Goal: Complete application form

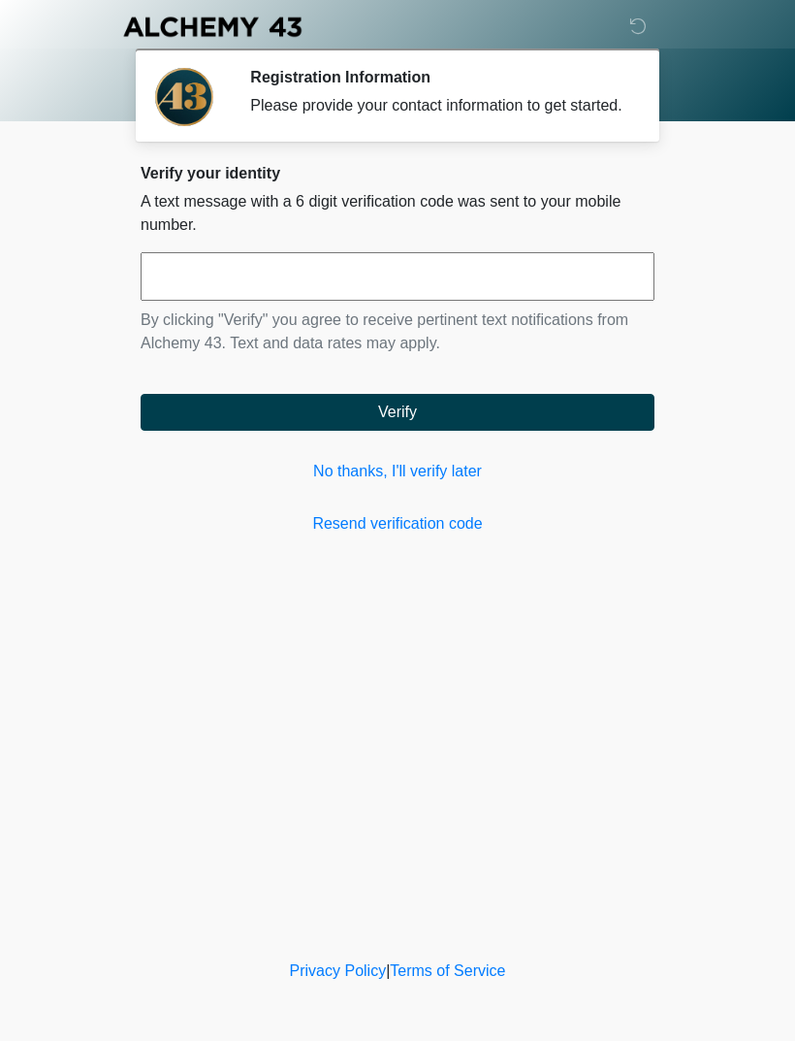
click at [370, 301] on input "text" at bounding box center [398, 276] width 514 height 48
type input "******"
click at [559, 431] on button "Verify" at bounding box center [398, 412] width 514 height 37
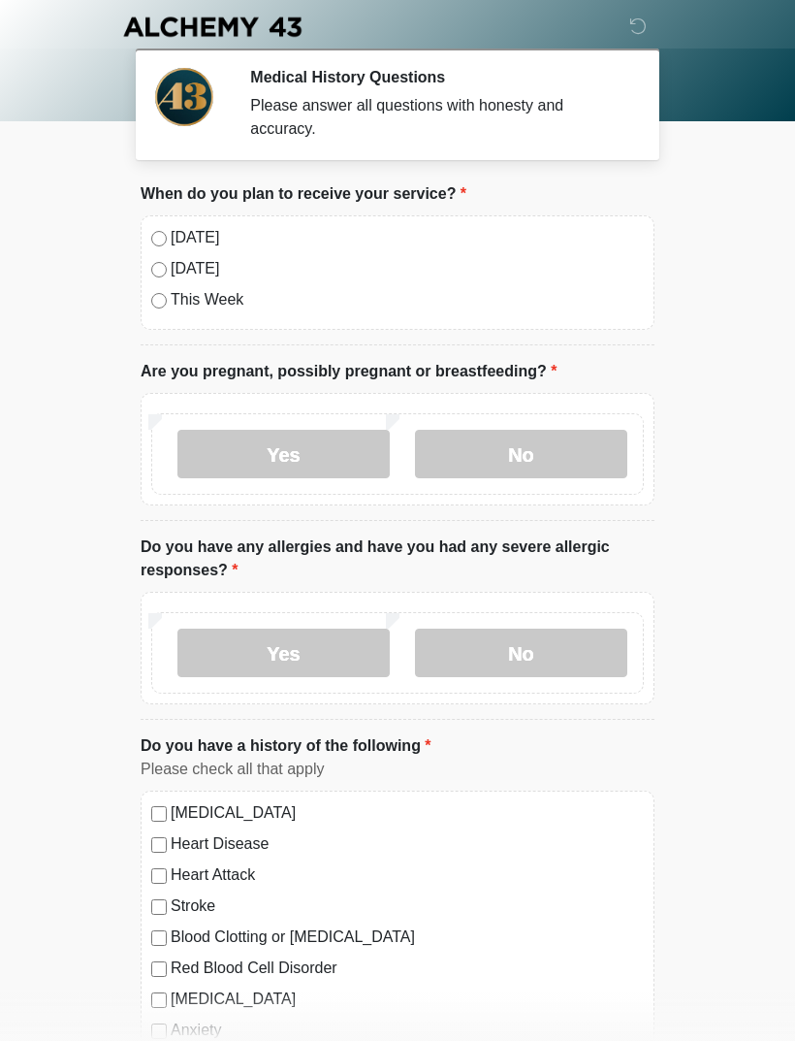
click at [176, 236] on label "Today" at bounding box center [407, 237] width 473 height 23
click at [531, 464] on label "No" at bounding box center [521, 454] width 212 height 48
click at [529, 666] on label "No" at bounding box center [521, 652] width 212 height 48
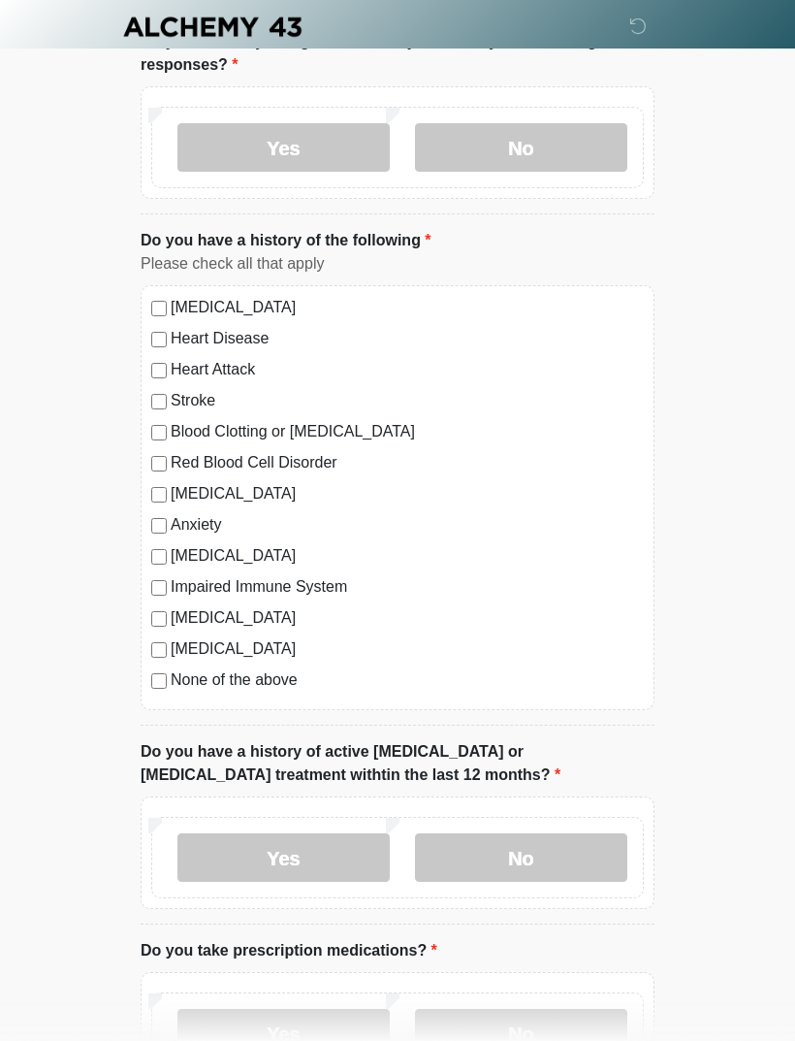
scroll to position [507, 0]
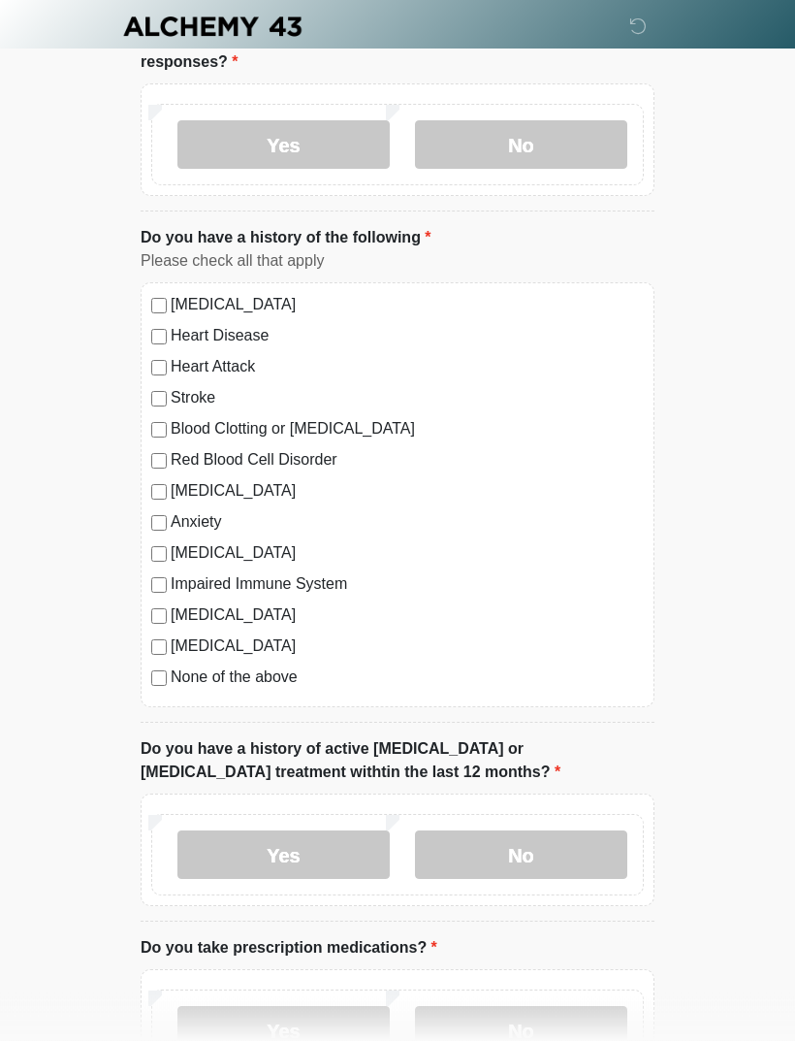
click at [533, 862] on label "No" at bounding box center [521, 855] width 212 height 48
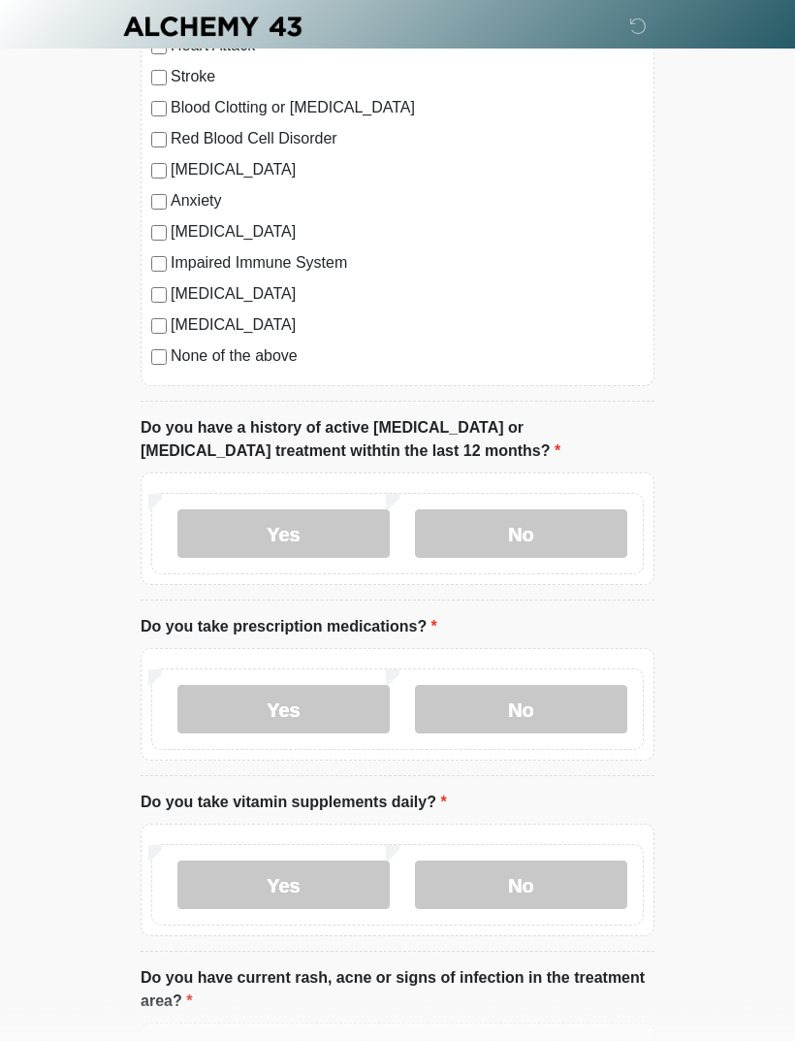
scroll to position [829, 0]
click at [574, 711] on label "No" at bounding box center [521, 709] width 212 height 48
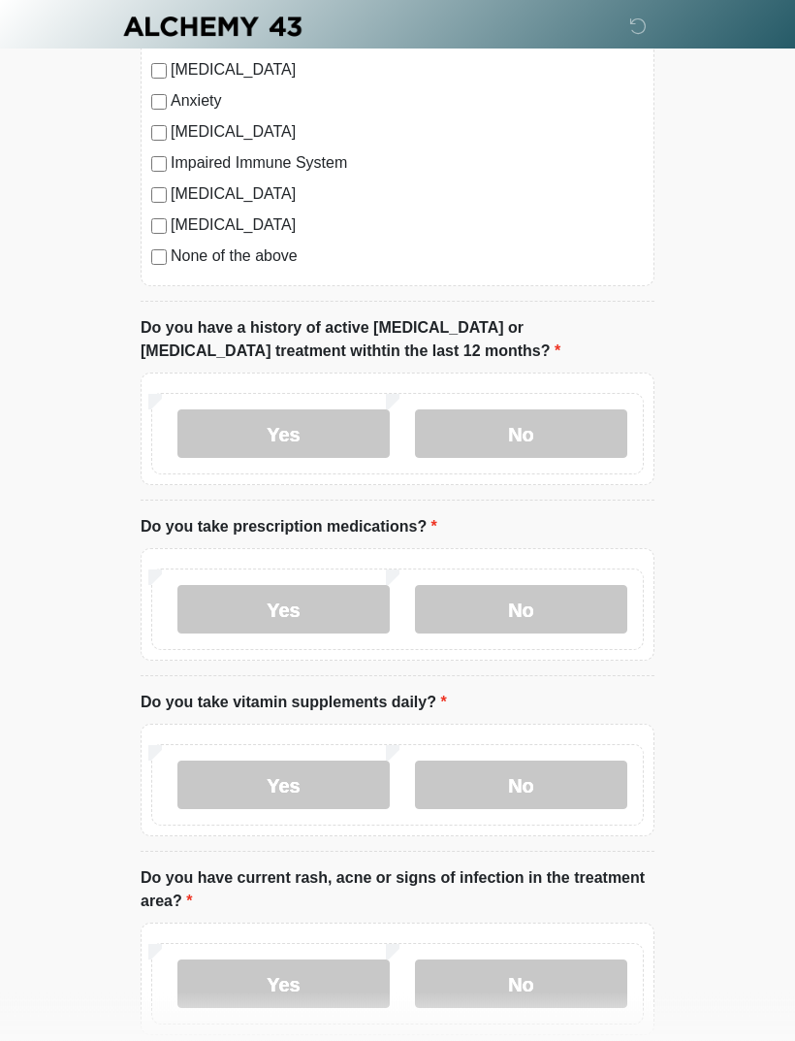
scroll to position [936, 0]
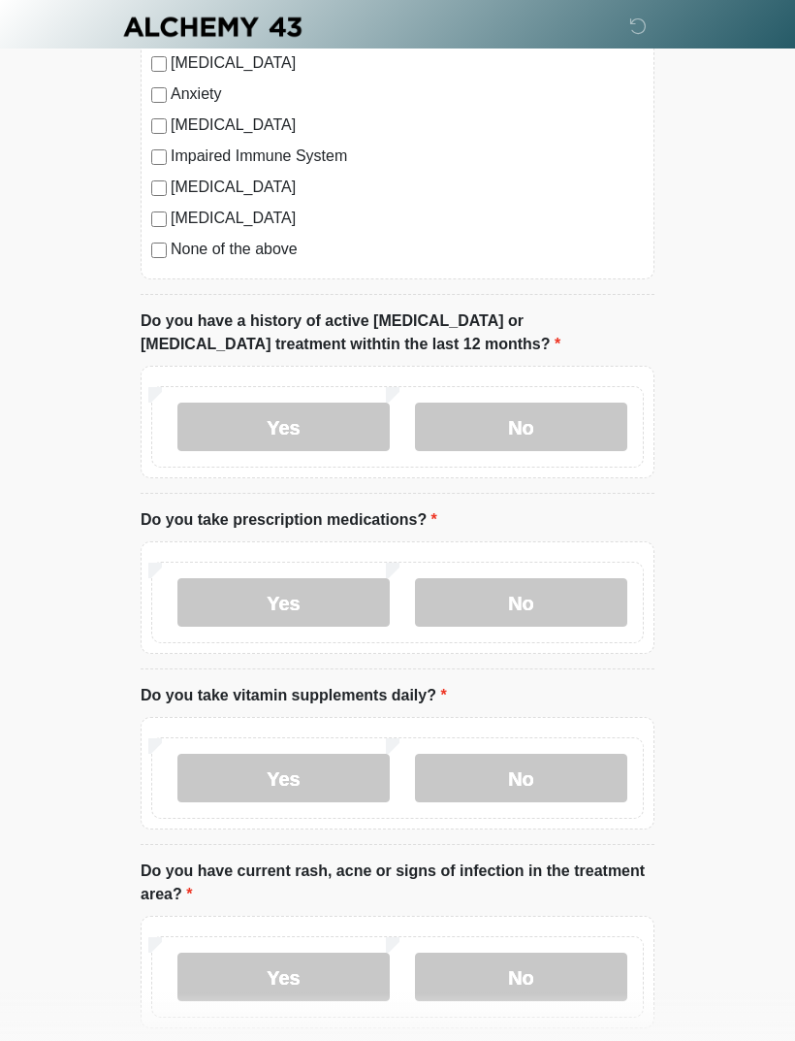
click at [337, 772] on label "Yes" at bounding box center [283, 777] width 212 height 48
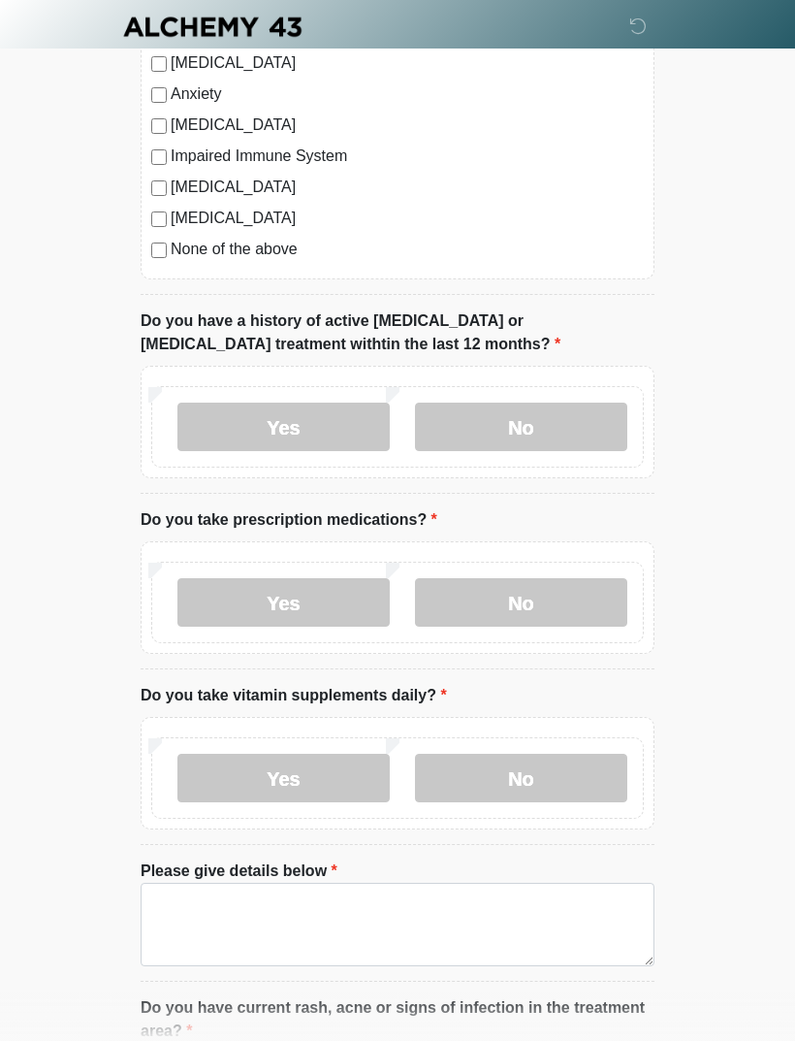
click at [558, 785] on label "No" at bounding box center [521, 777] width 212 height 48
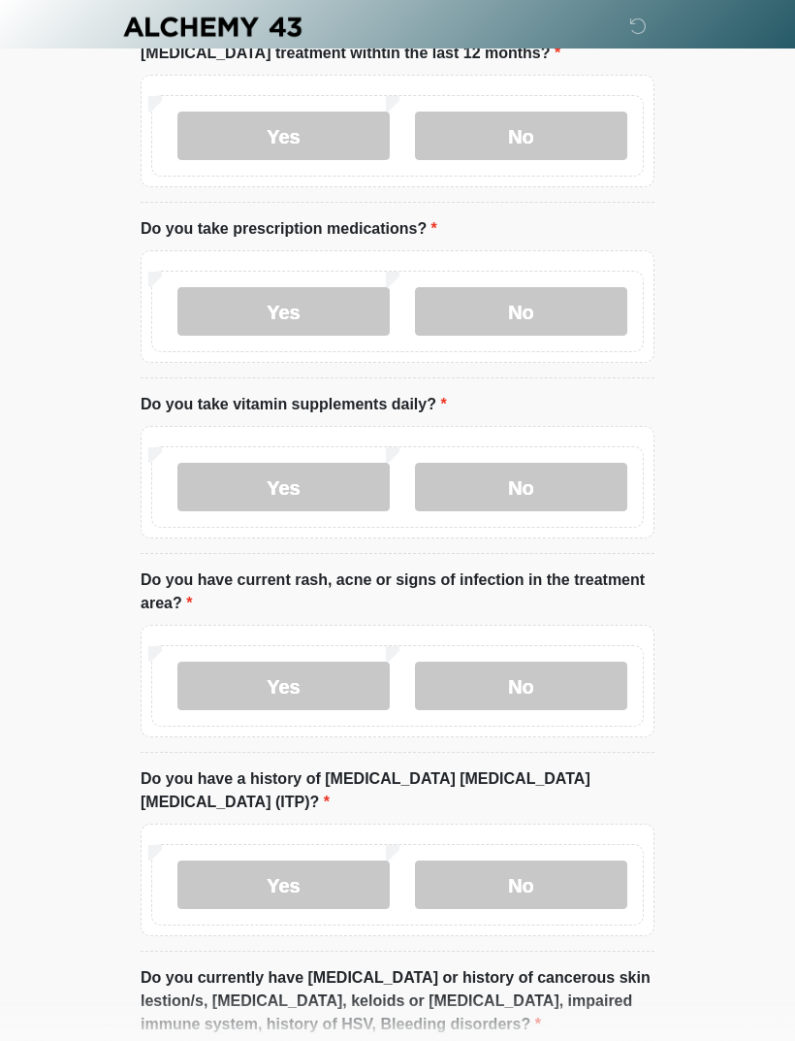
scroll to position [1229, 0]
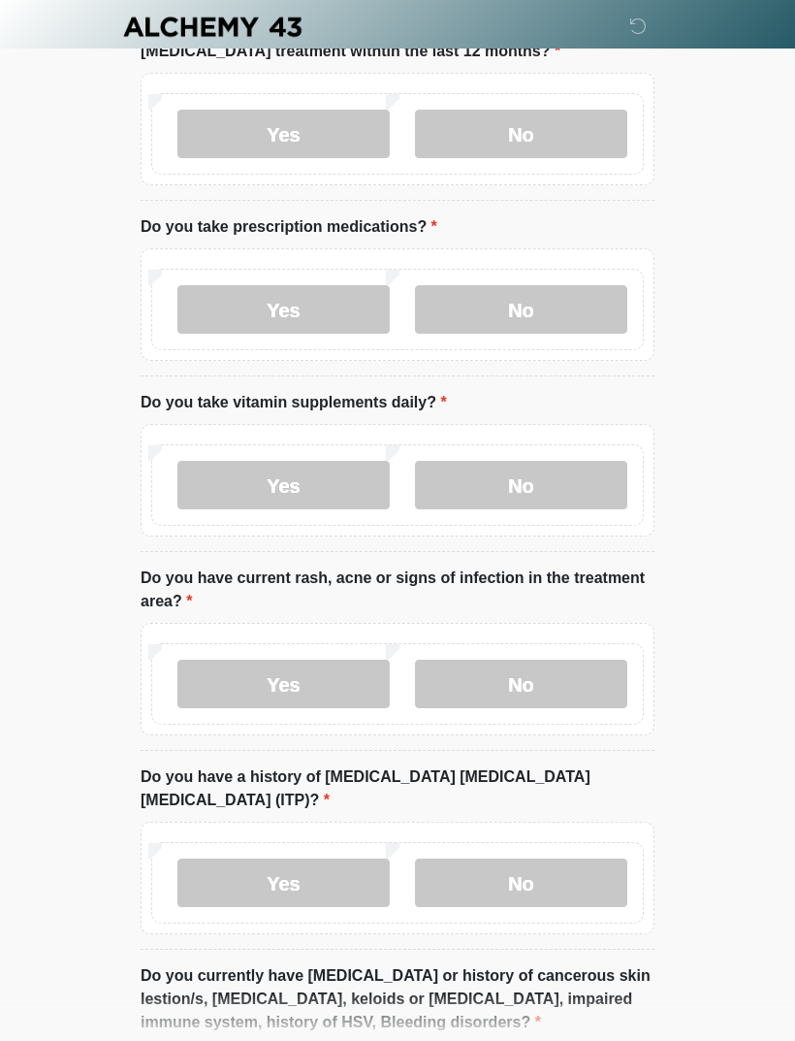
click at [568, 682] on label "No" at bounding box center [521, 683] width 212 height 48
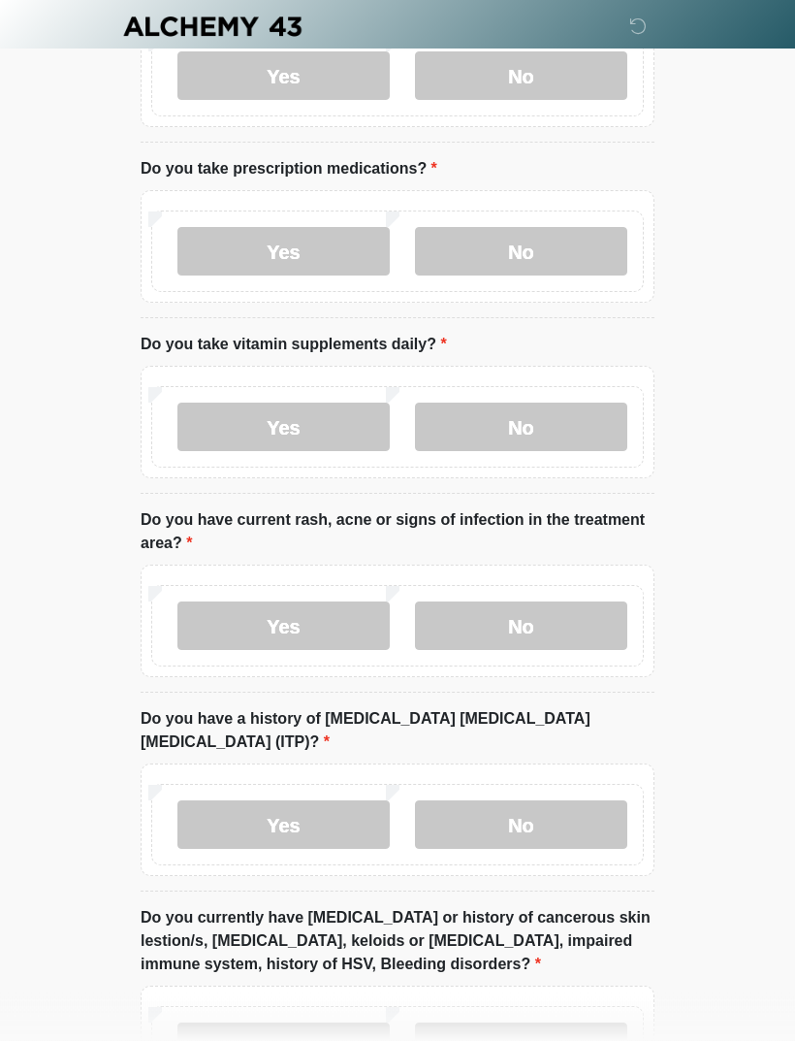
scroll to position [1302, 0]
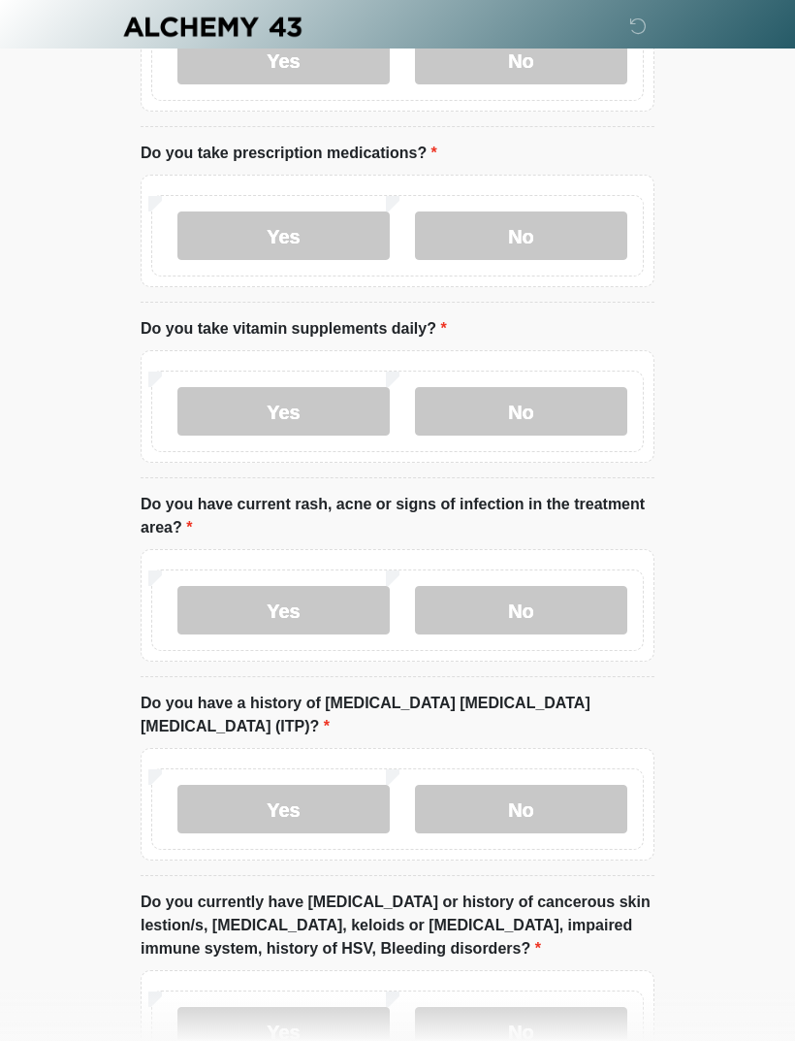
click at [585, 785] on label "No" at bounding box center [521, 809] width 212 height 48
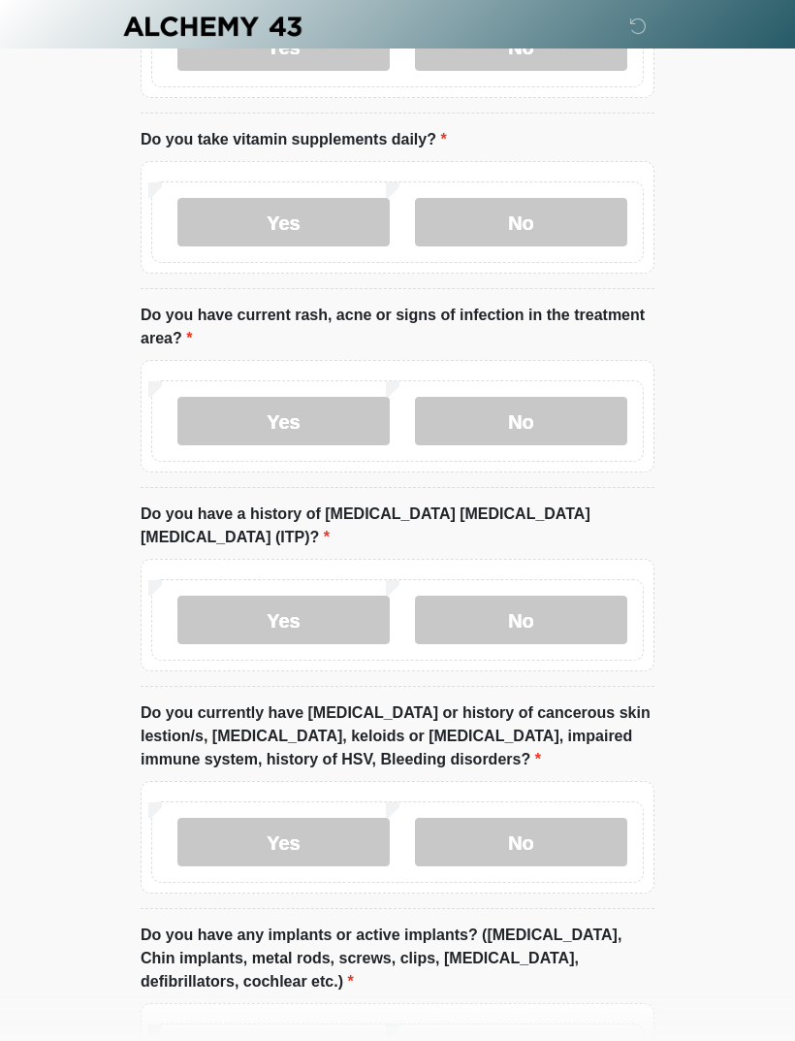
scroll to position [1492, 0]
click at [592, 817] on label "No" at bounding box center [521, 841] width 212 height 48
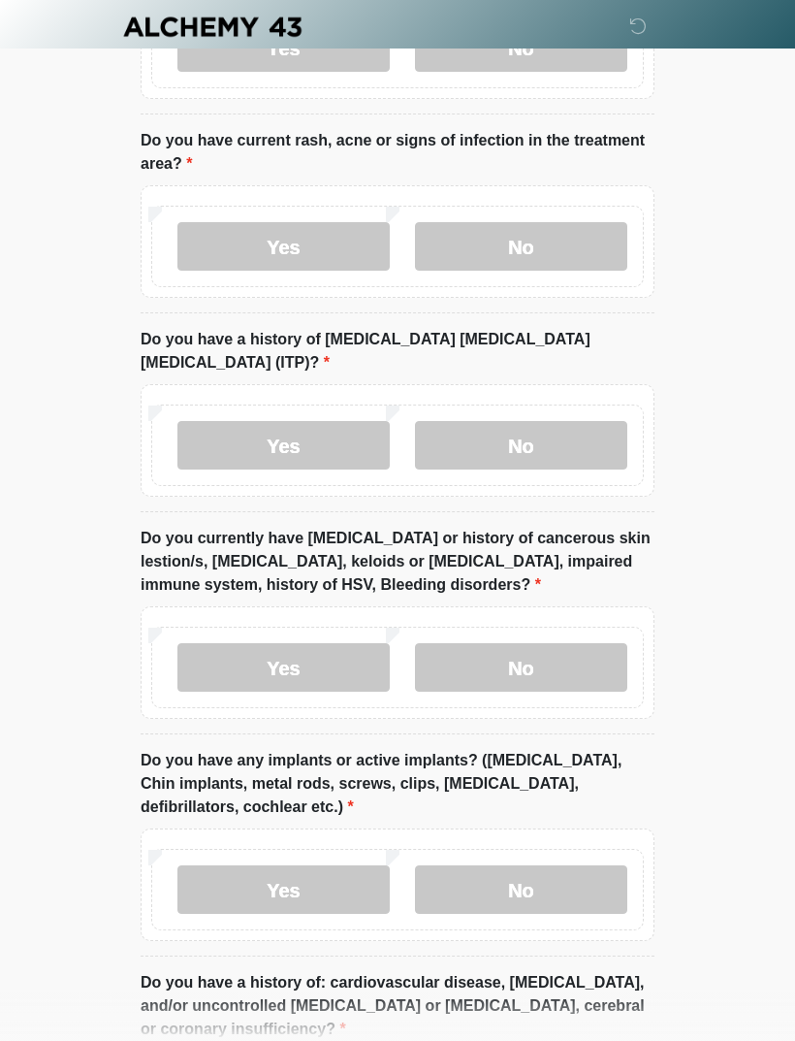
scroll to position [1677, 0]
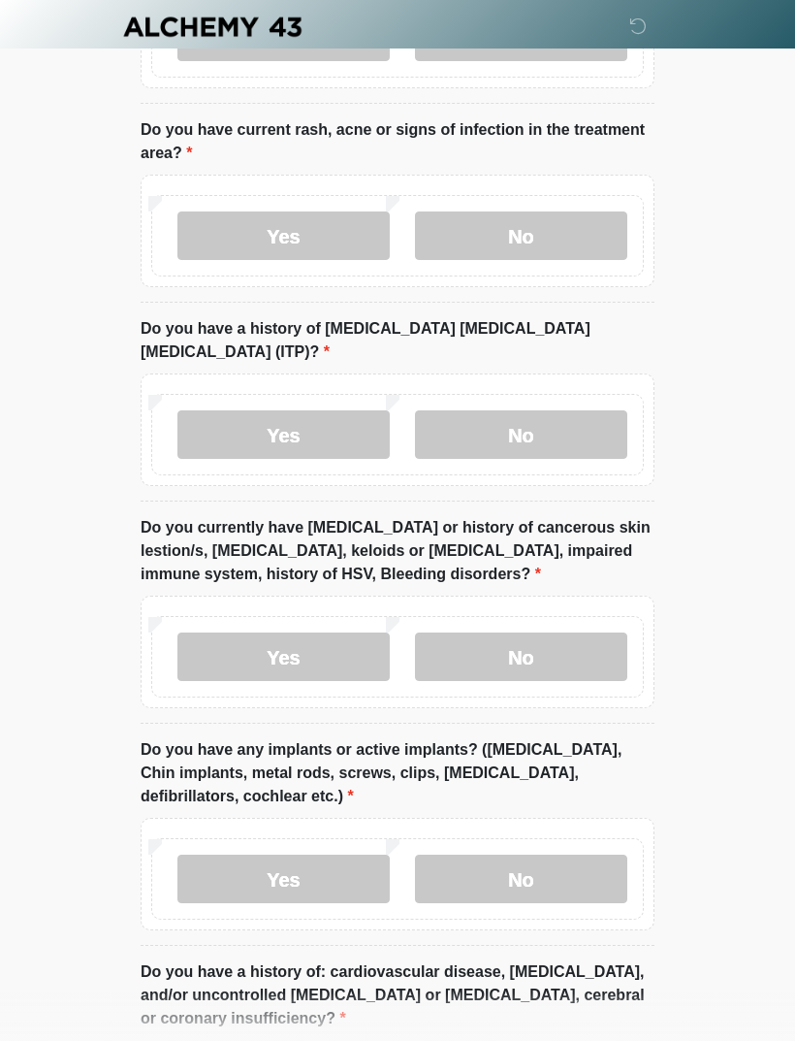
click at [575, 865] on label "No" at bounding box center [521, 878] width 212 height 48
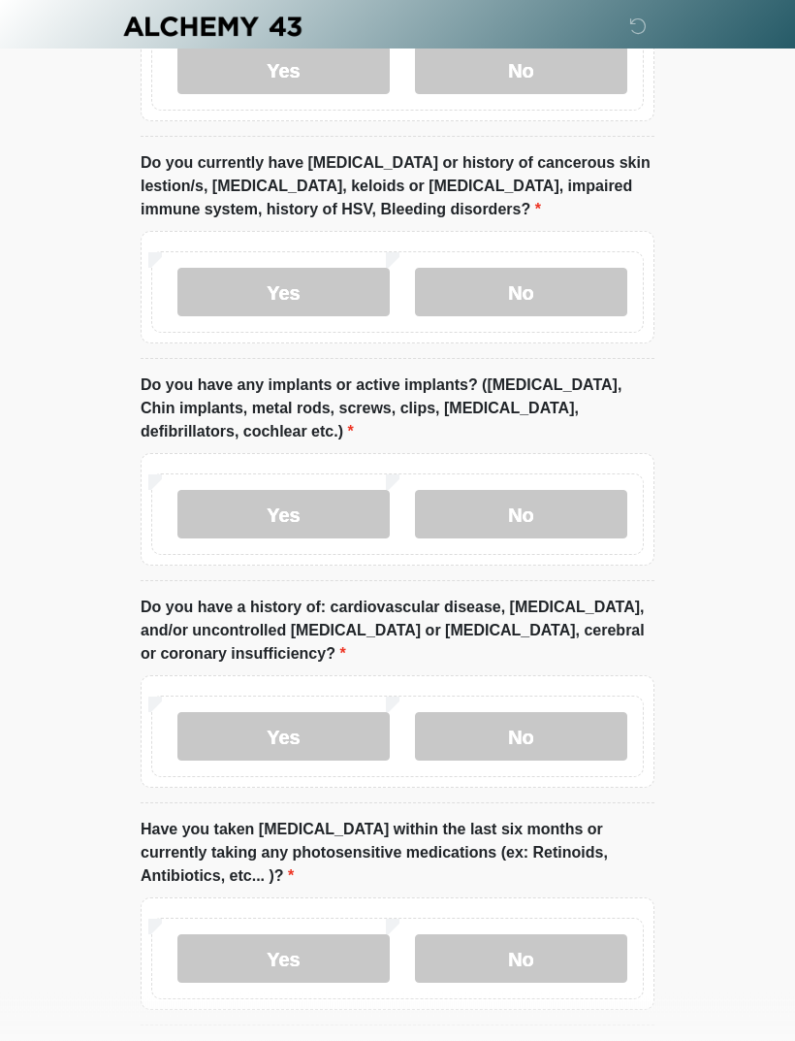
click at [578, 715] on label "No" at bounding box center [521, 737] width 212 height 48
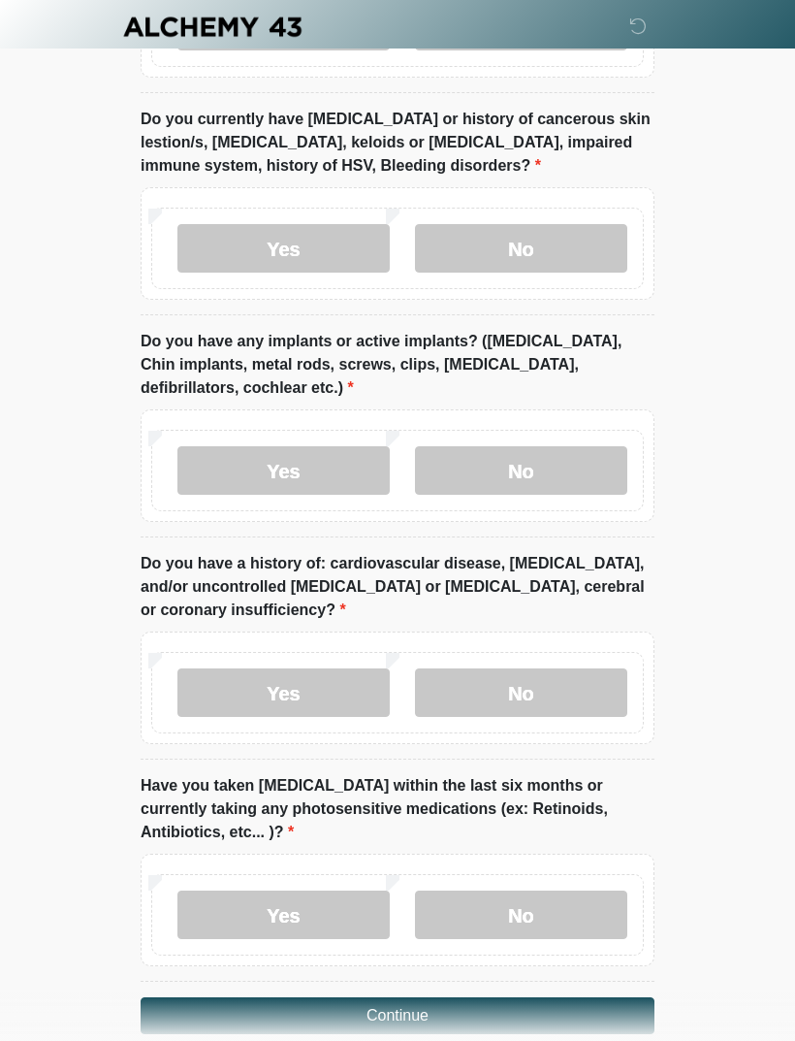
scroll to position [2092, 0]
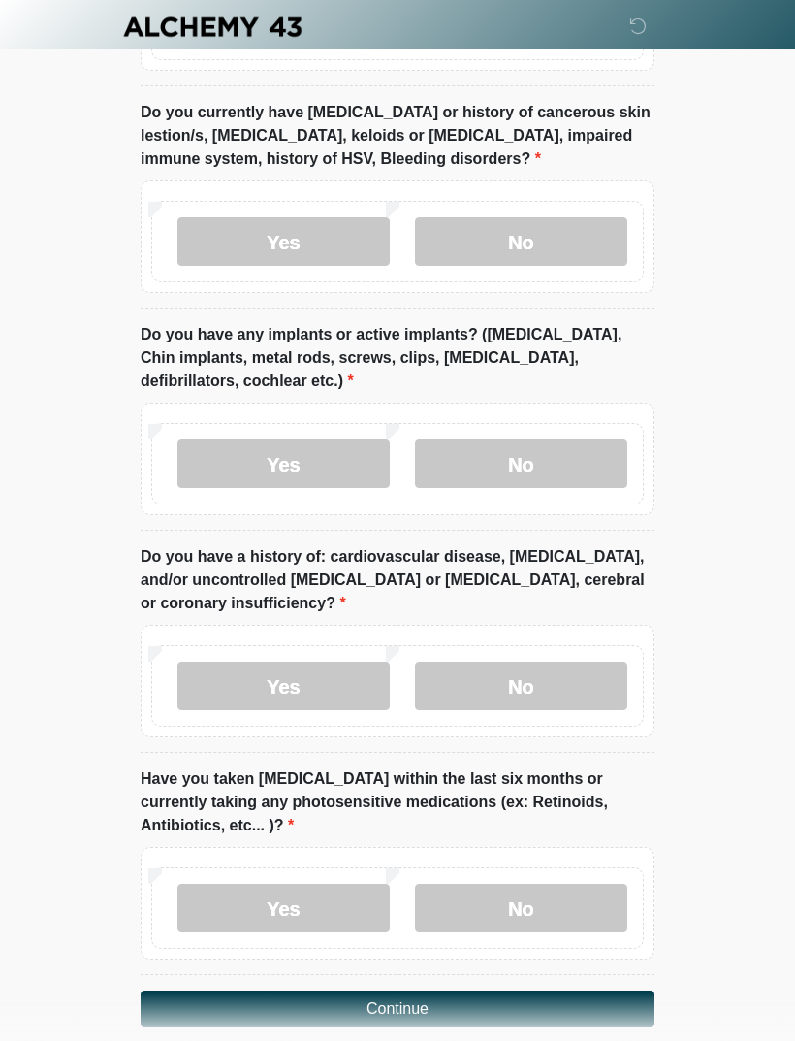
click at [574, 883] on label "No" at bounding box center [521, 907] width 212 height 48
click at [565, 990] on button "Continue" at bounding box center [398, 1008] width 514 height 37
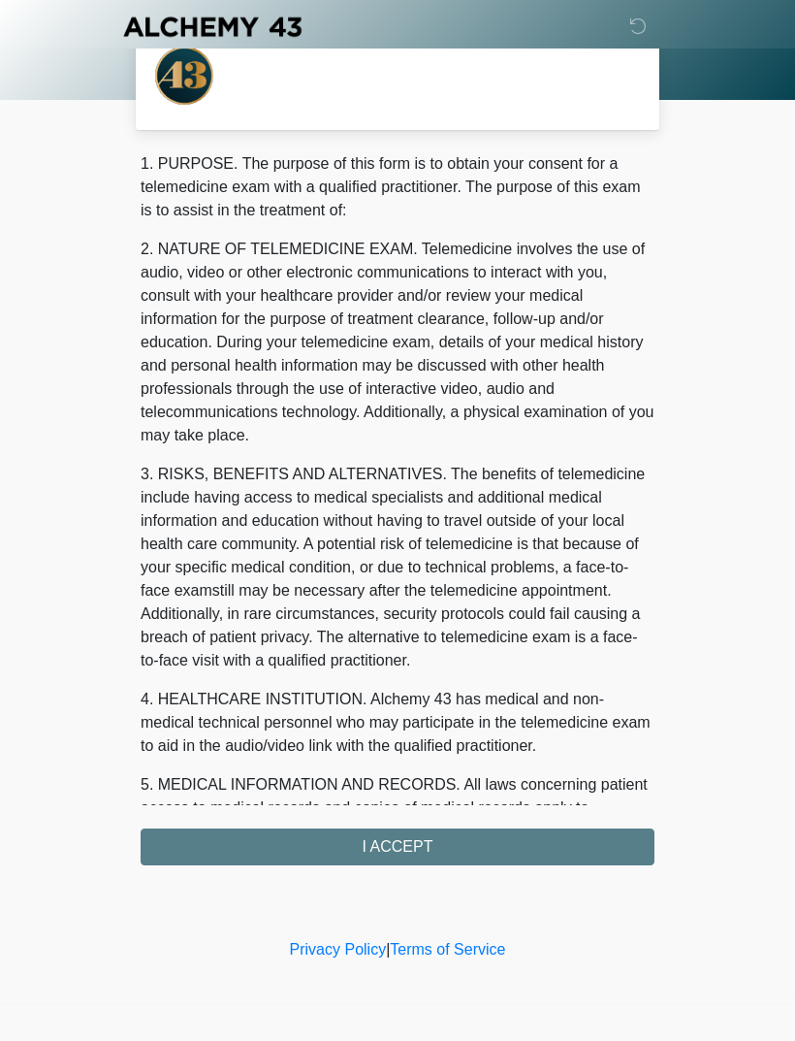
scroll to position [0, 0]
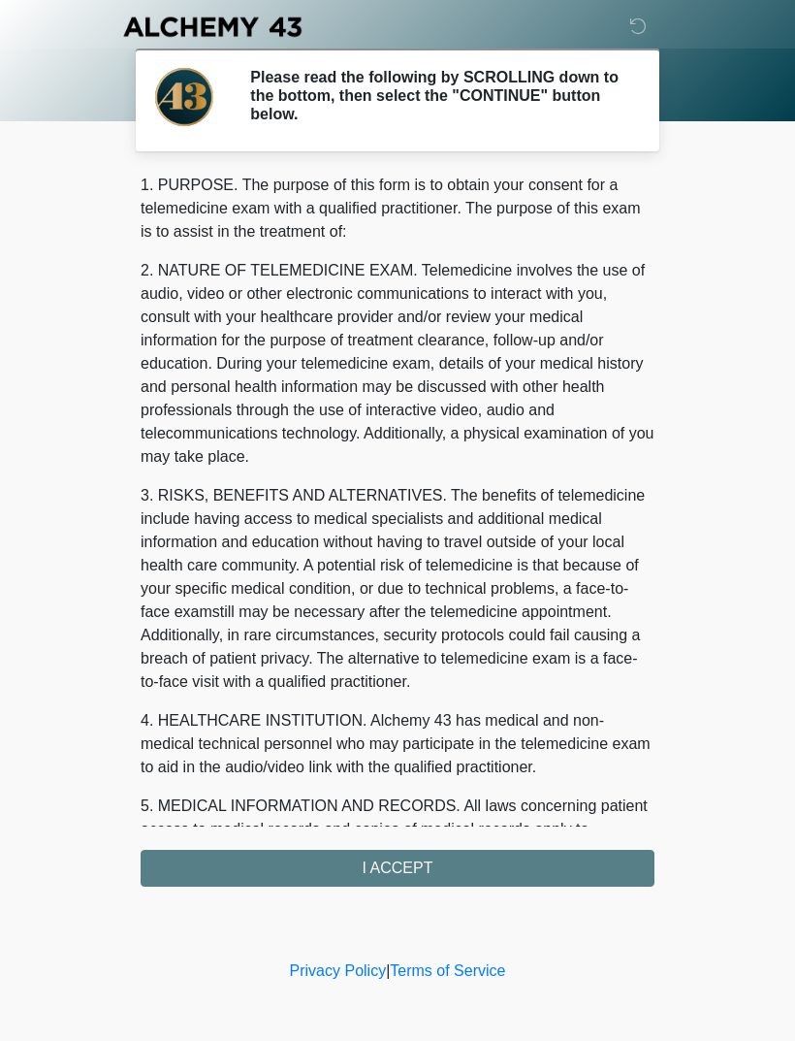
click at [546, 874] on div "1. PURPOSE. The purpose of this form is to obtain your consent for a telemedici…" at bounding box center [398, 530] width 514 height 713
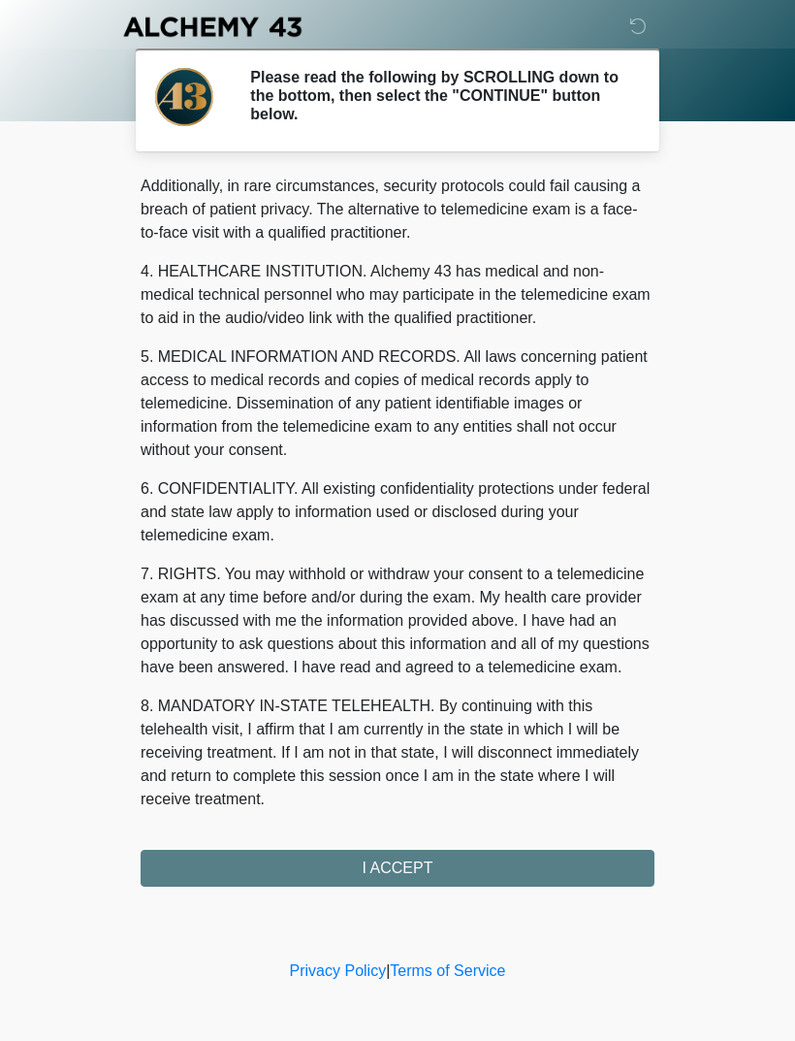
click at [475, 869] on div "1. PURPOSE. The purpose of this form is to obtain your consent for a telemedici…" at bounding box center [398, 530] width 514 height 713
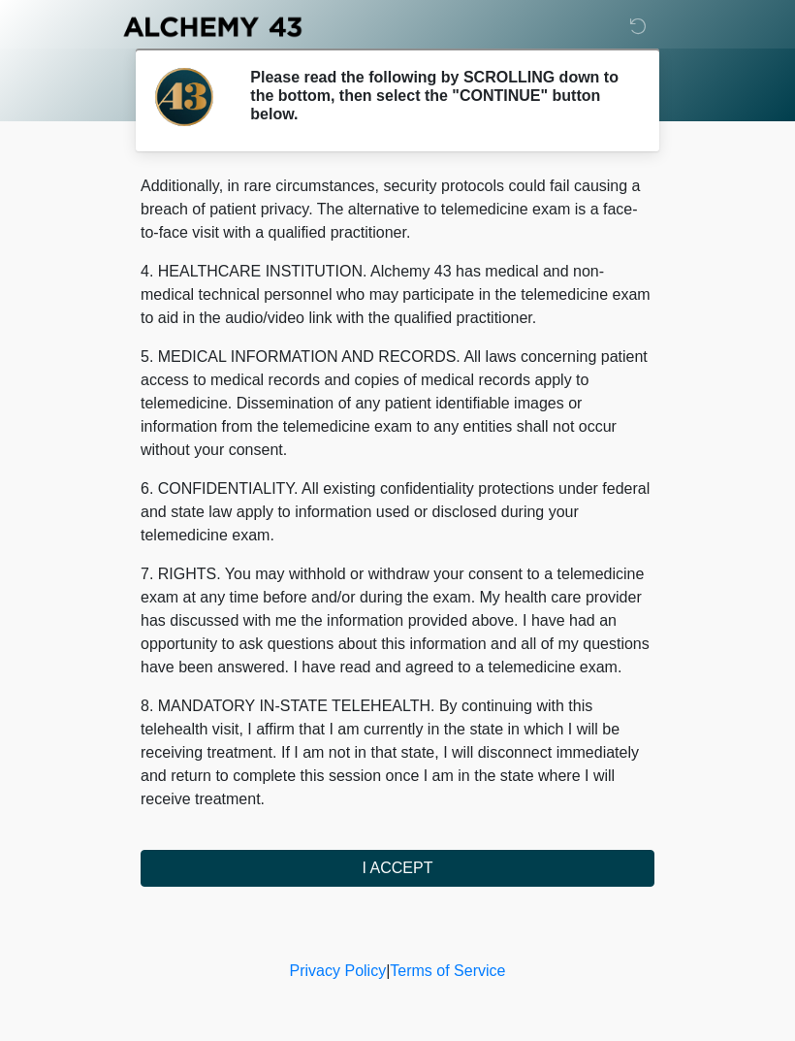
scroll to position [472, 0]
click at [549, 869] on button "I ACCEPT" at bounding box center [398, 867] width 514 height 37
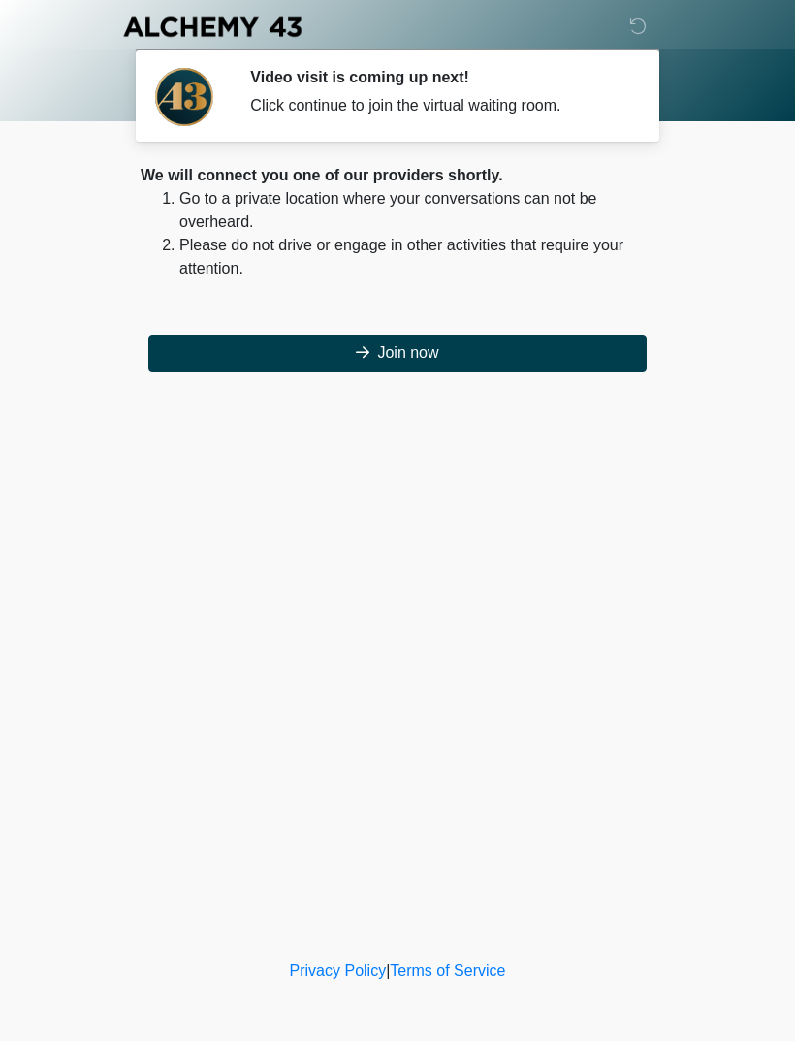
click at [572, 369] on button "Join now" at bounding box center [397, 353] width 498 height 37
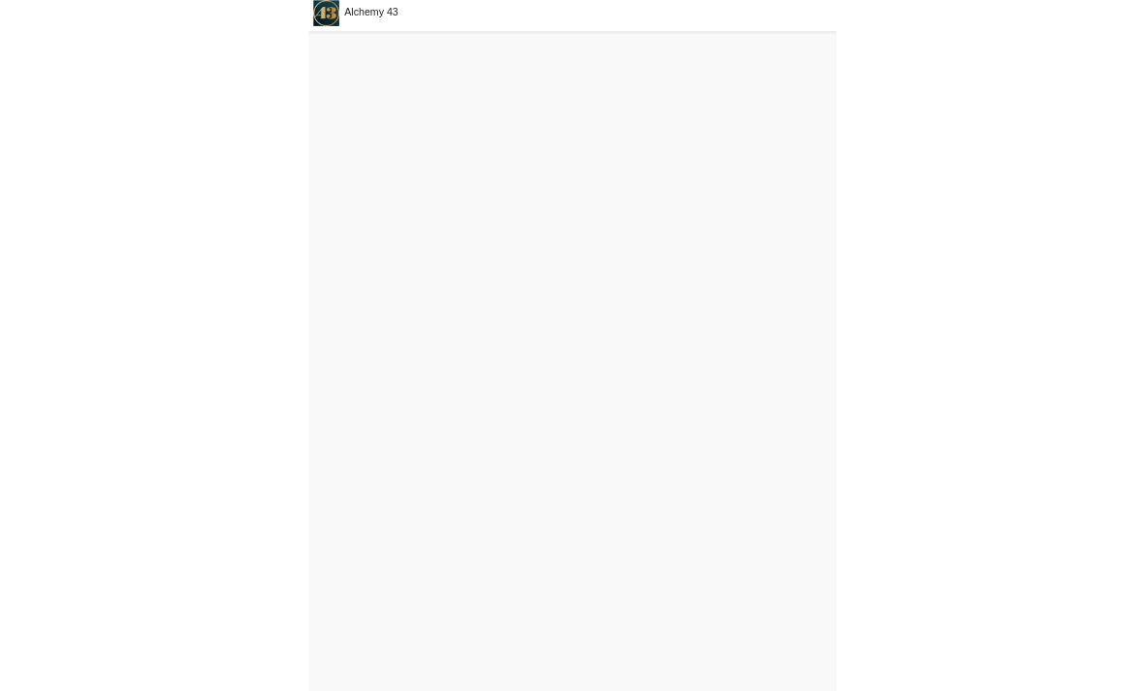
scroll to position [60, 0]
